Goal: Check status: Check status

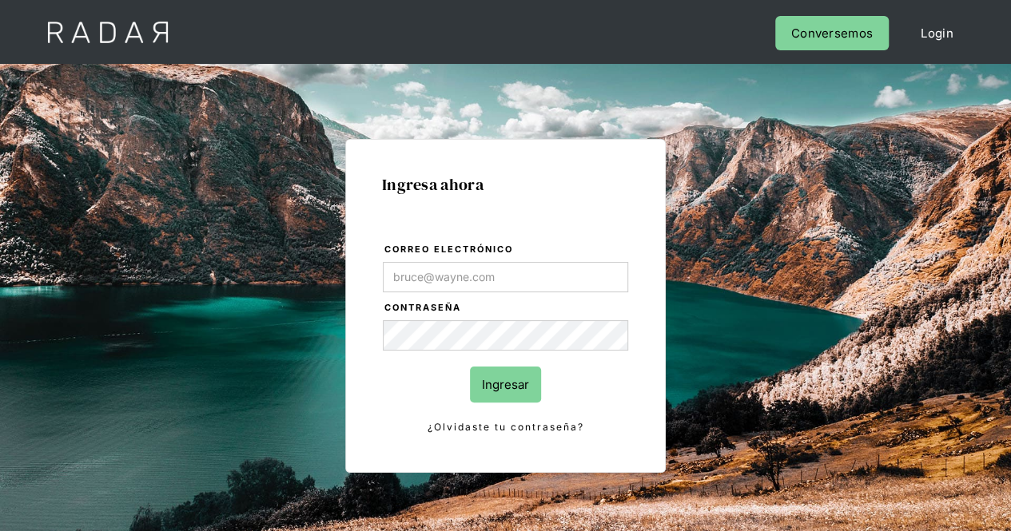
type input "[PERSON_NAME][EMAIL_ADDRESS][PERSON_NAME][DOMAIN_NAME]"
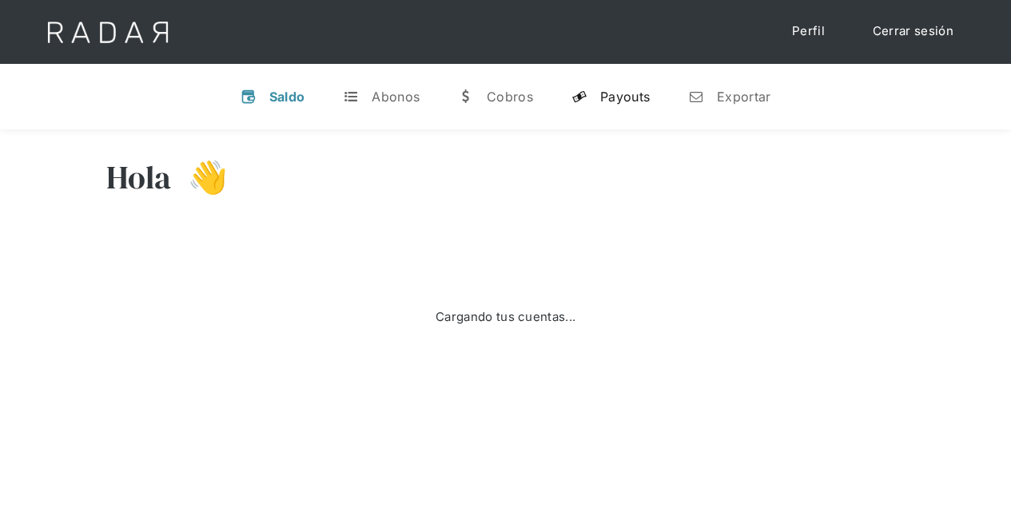
select select "prontopaga"
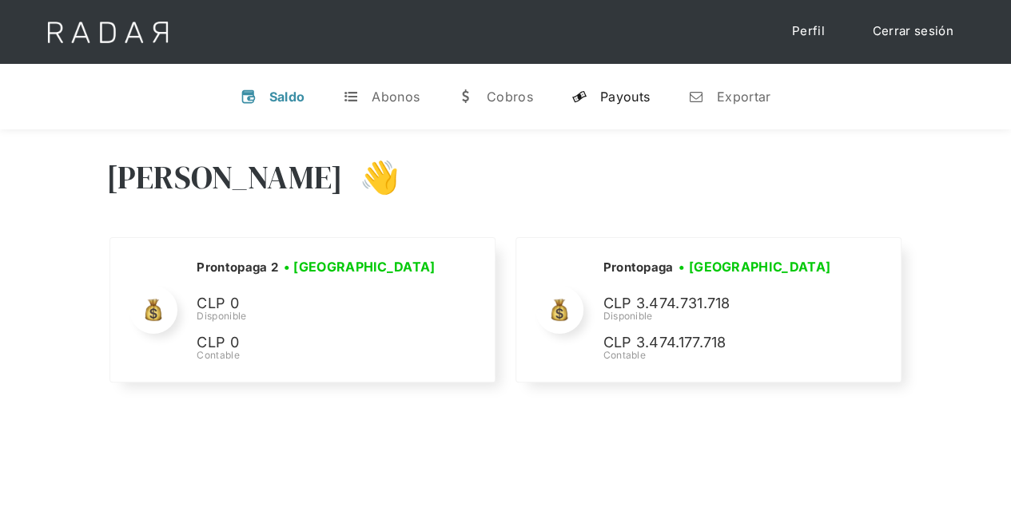
click at [605, 81] on link "y Payouts" at bounding box center [610, 97] width 104 height 42
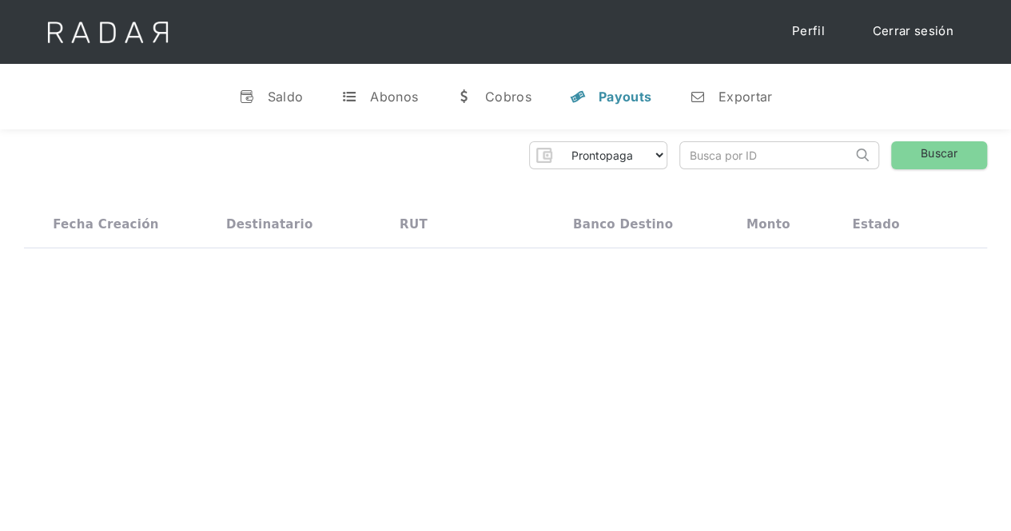
click at [729, 156] on input "search" at bounding box center [766, 155] width 172 height 26
paste input "2ad6a6c7-c994-4643-a49d-80a43c40a1e4"
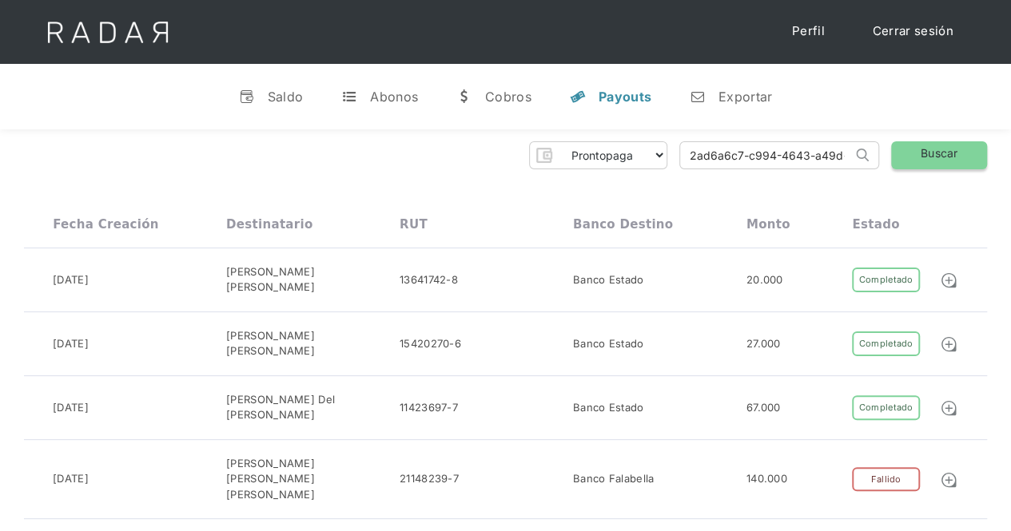
click at [916, 146] on link "Buscar" at bounding box center [939, 155] width 96 height 28
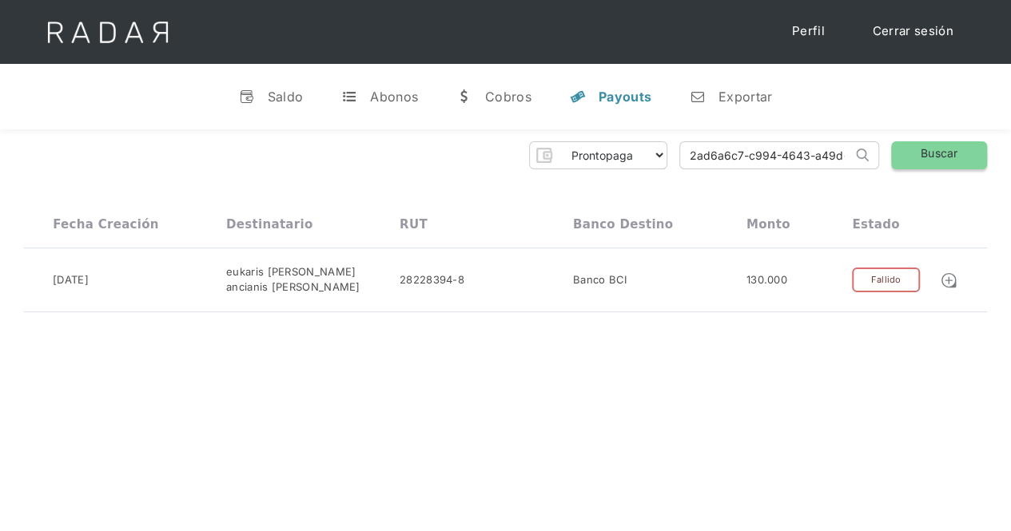
scroll to position [0, 81]
drag, startPoint x: 710, startPoint y: 155, endPoint x: 899, endPoint y: 148, distance: 188.7
click at [899, 148] on div "Prontopaga Prontopaga 2 Thank you! Your submission has been received! Oops! Som…" at bounding box center [505, 155] width 963 height 28
type input "2"
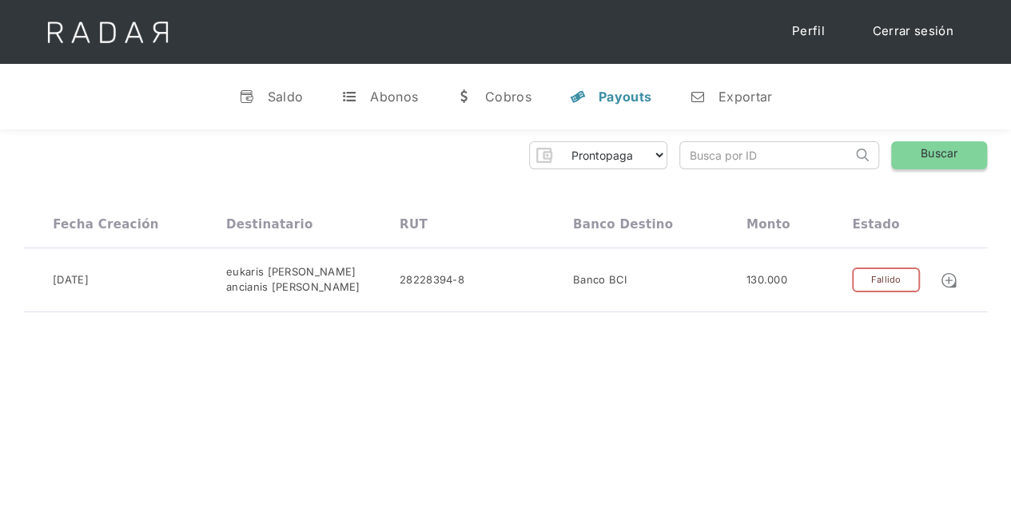
paste input "404b89f5-08ce-46de-bd40-942ab6fa3e6d"
click at [946, 151] on link "Buscar" at bounding box center [939, 155] width 96 height 28
drag, startPoint x: 697, startPoint y: 151, endPoint x: 906, endPoint y: 151, distance: 208.5
click at [906, 151] on div "Prontopaga Prontopaga 2 Thank you! Your submission has been received! Oops! Som…" at bounding box center [505, 155] width 963 height 28
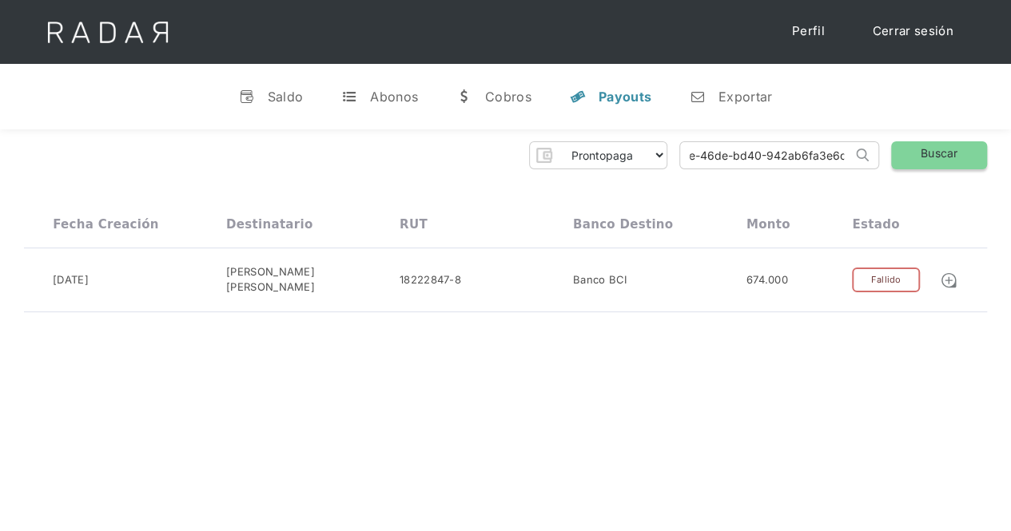
type input "4"
paste input "da82dfc3-ae20-4c49-ac2e-617f6cfd325a"
click at [942, 158] on link "Buscar" at bounding box center [939, 155] width 96 height 28
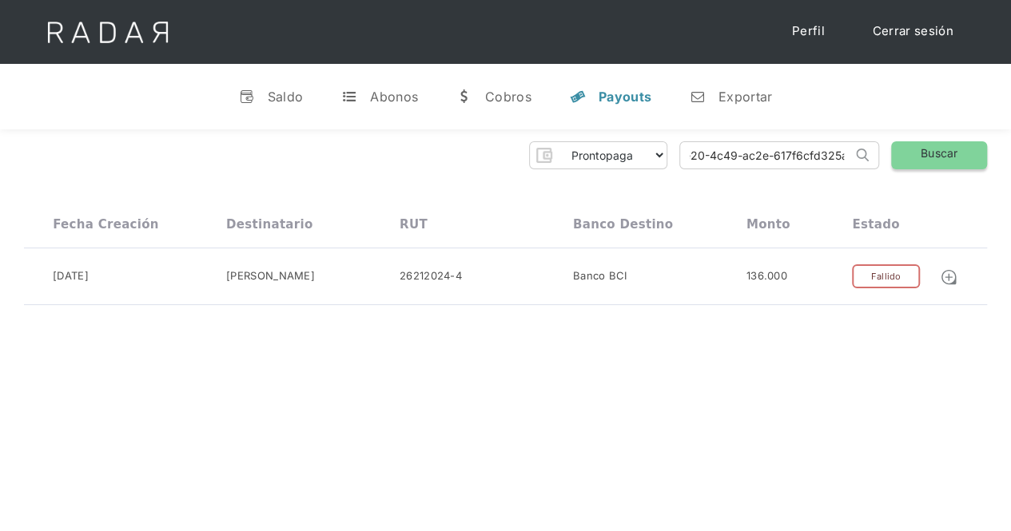
drag, startPoint x: 692, startPoint y: 153, endPoint x: 928, endPoint y: 157, distance: 235.7
click at [928, 157] on div "Prontopaga Prontopaga 2 Thank you! Your submission has been received! Oops! Som…" at bounding box center [505, 155] width 963 height 28
type input "d"
paste input "ae3e9ceb-75cc-4306-86aa-e4872b92b036"
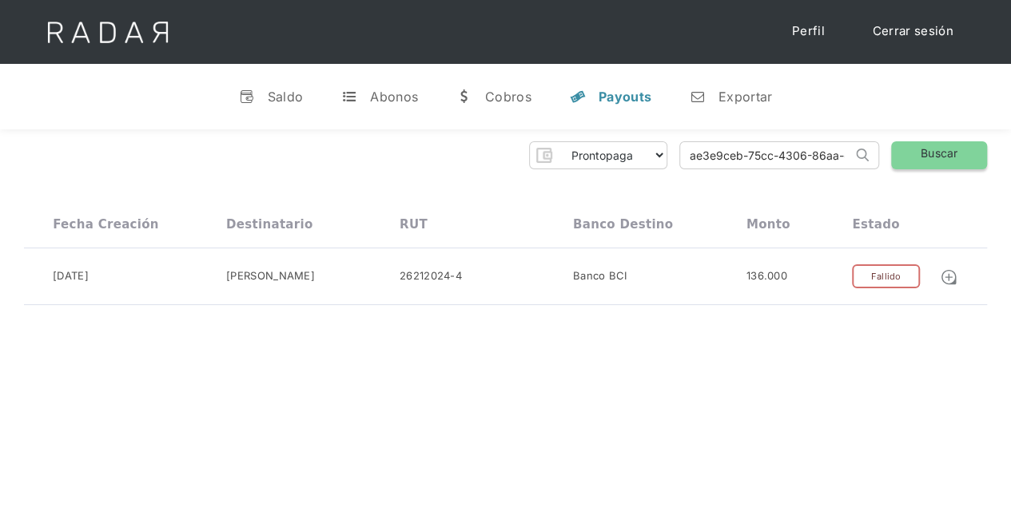
click at [956, 161] on link "Buscar" at bounding box center [939, 155] width 96 height 28
drag, startPoint x: 842, startPoint y: 148, endPoint x: 600, endPoint y: 135, distance: 242.4
click at [609, 135] on div "Prontopaga Prontopaga 2 Thank you! Your submission has been received! Oops! Som…" at bounding box center [505, 226] width 1011 height 195
type input "e4872b92b036"
drag, startPoint x: 788, startPoint y: 153, endPoint x: 616, endPoint y: 131, distance: 173.1
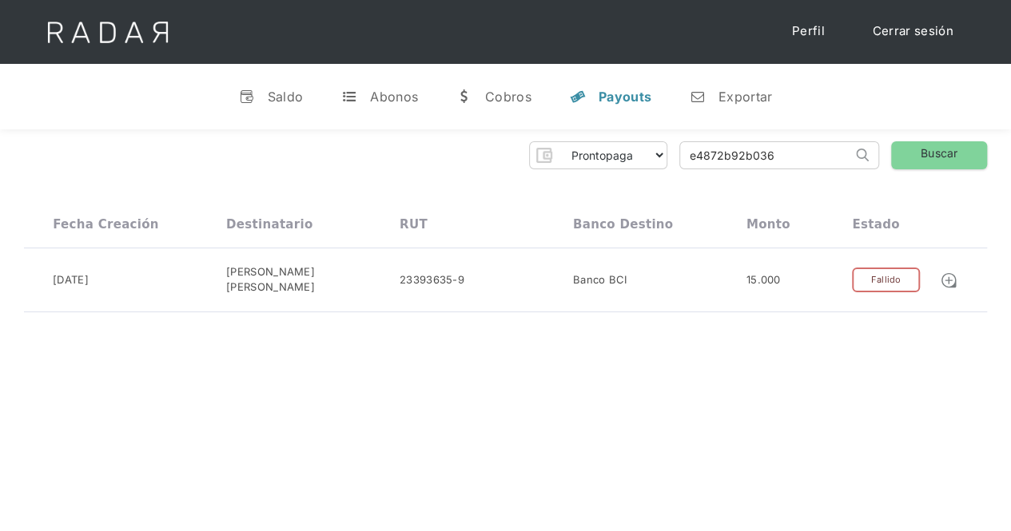
click at [616, 131] on div "Prontopaga Prontopaga 2 Thank you! Your submission has been received! Oops! Som…" at bounding box center [505, 226] width 1011 height 195
paste input "74cae1b9-dc0d-4b64-8551-e938e19e2b04"
type input "74cae1b9-dc0d-4b64-8551-e938e19e2b04"
click at [922, 146] on link "Buscar" at bounding box center [939, 155] width 96 height 28
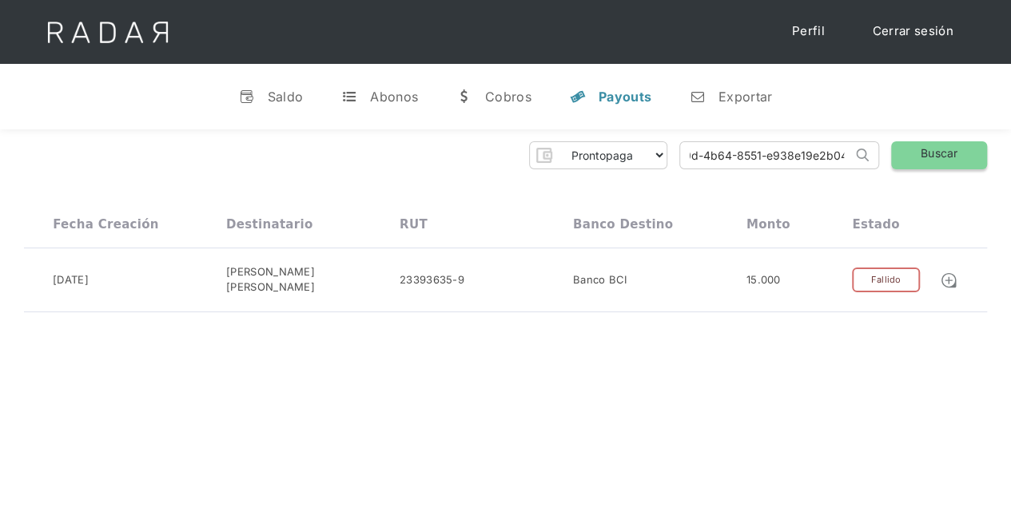
scroll to position [0, 0]
click at [937, 153] on link "Buscar" at bounding box center [939, 155] width 96 height 28
